Goal: Information Seeking & Learning: Learn about a topic

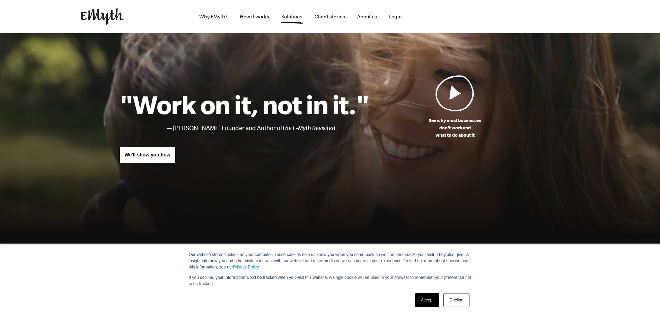
click at [291, 16] on link "Solutions" at bounding box center [292, 16] width 32 height 33
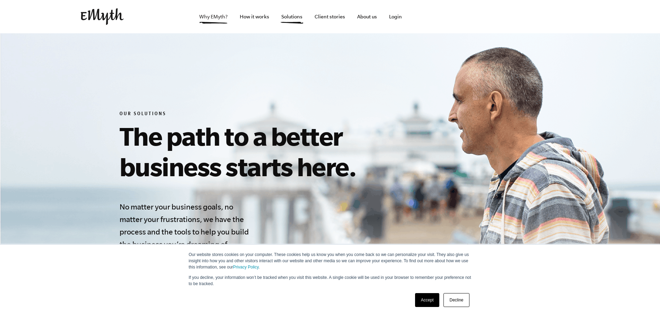
click at [205, 14] on link "Why EMyth?" at bounding box center [214, 16] width 40 height 33
